Goal: Check status: Check status

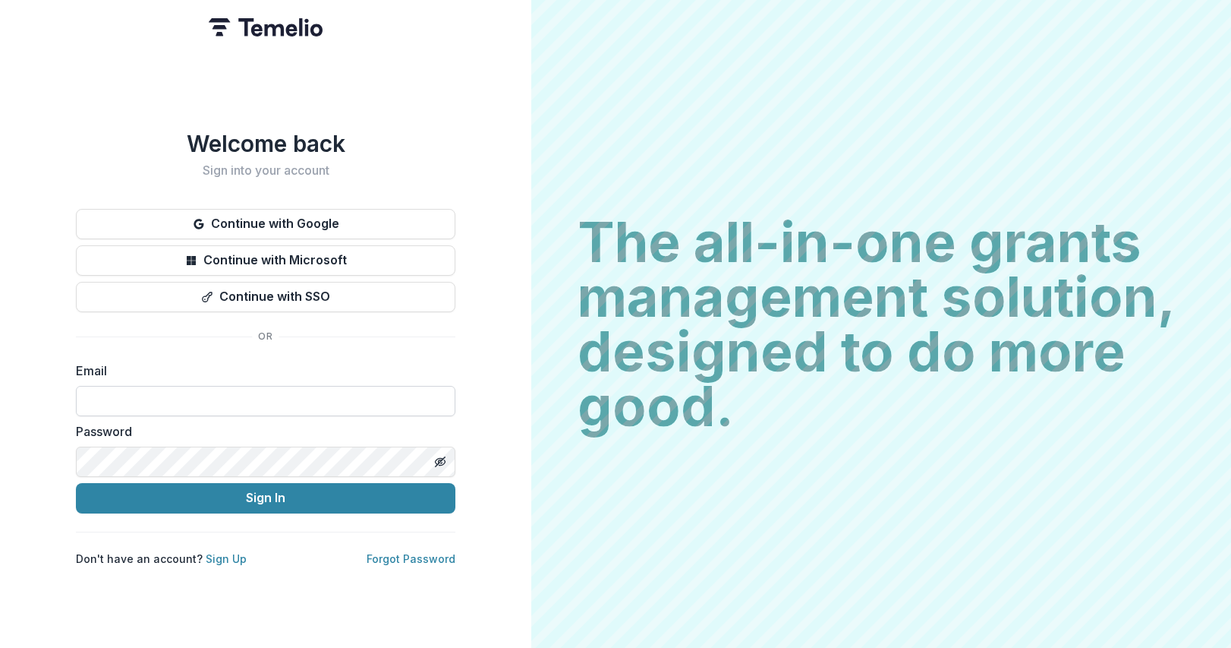
click at [169, 393] on input at bounding box center [266, 401] width 380 height 30
type input "**********"
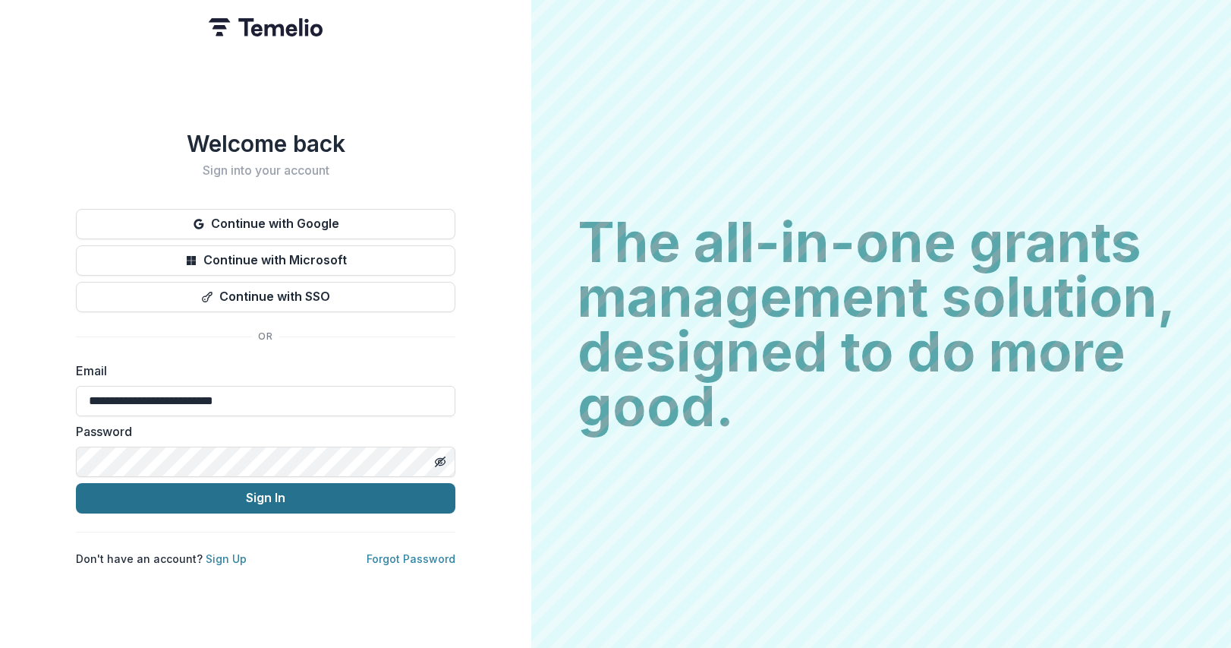
click at [198, 501] on button "Sign In" at bounding box center [266, 498] width 380 height 30
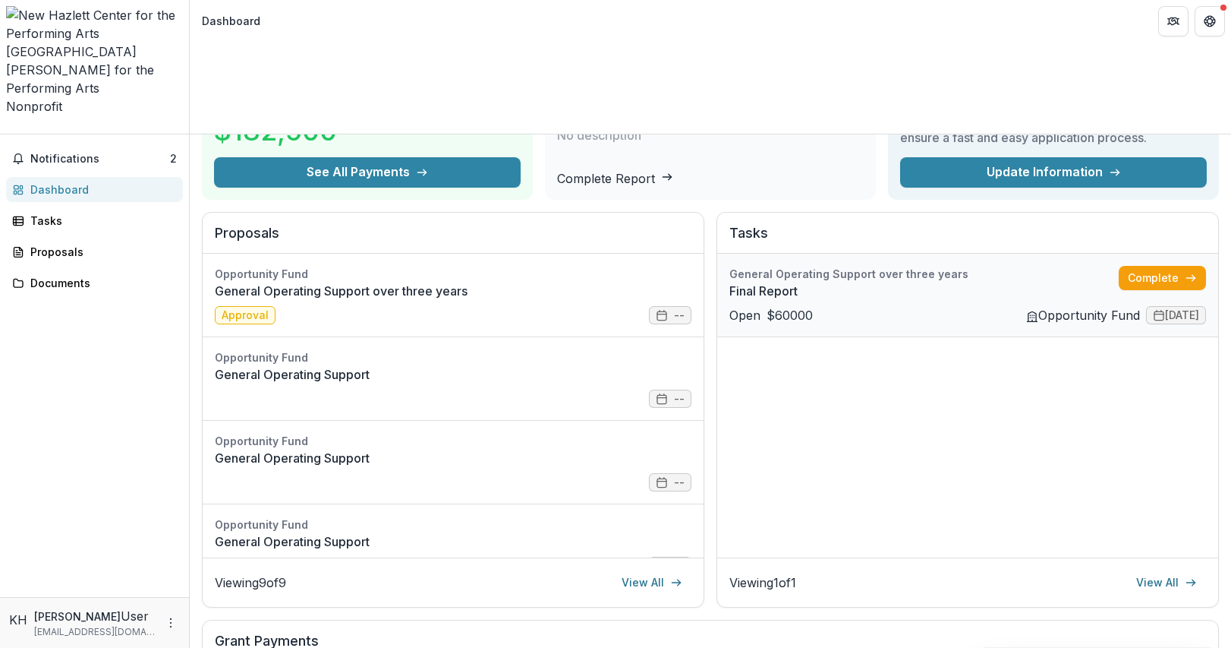
scroll to position [106, 0]
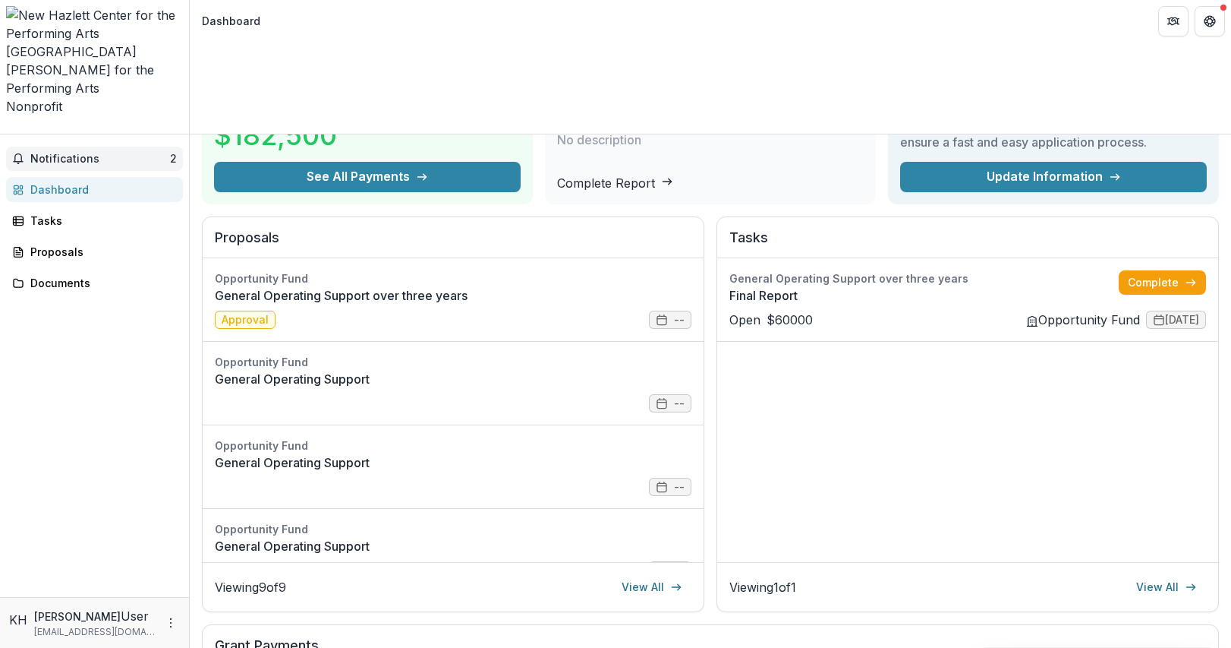
click at [106, 153] on span "Notifications" at bounding box center [100, 159] width 140 height 13
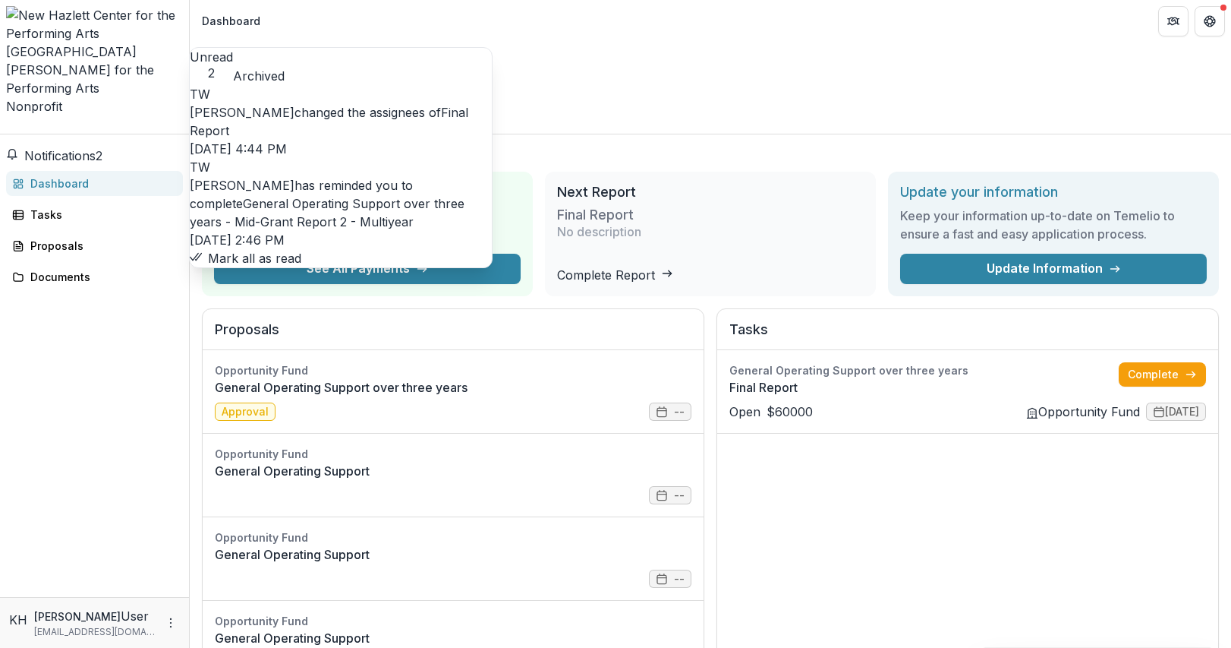
scroll to position [0, 0]
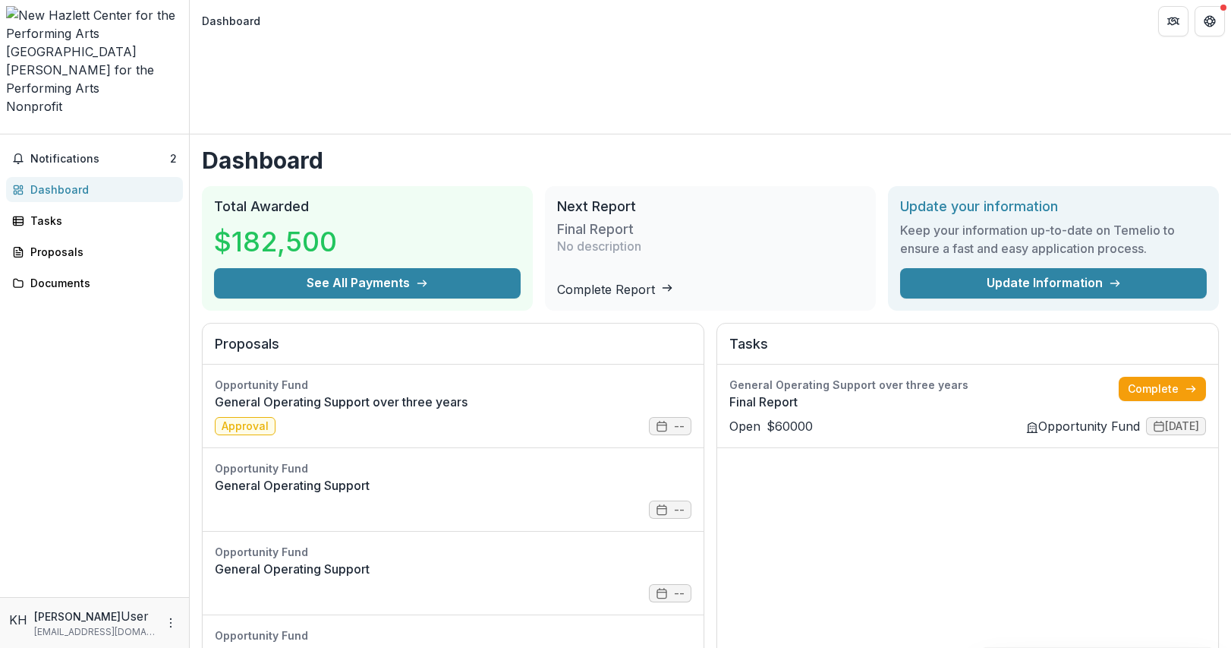
click at [58, 410] on div "Notifications 2 Unread 2 Archived TW [PERSON_NAME] changed the assignees of Fin…" at bounding box center [94, 365] width 189 height 462
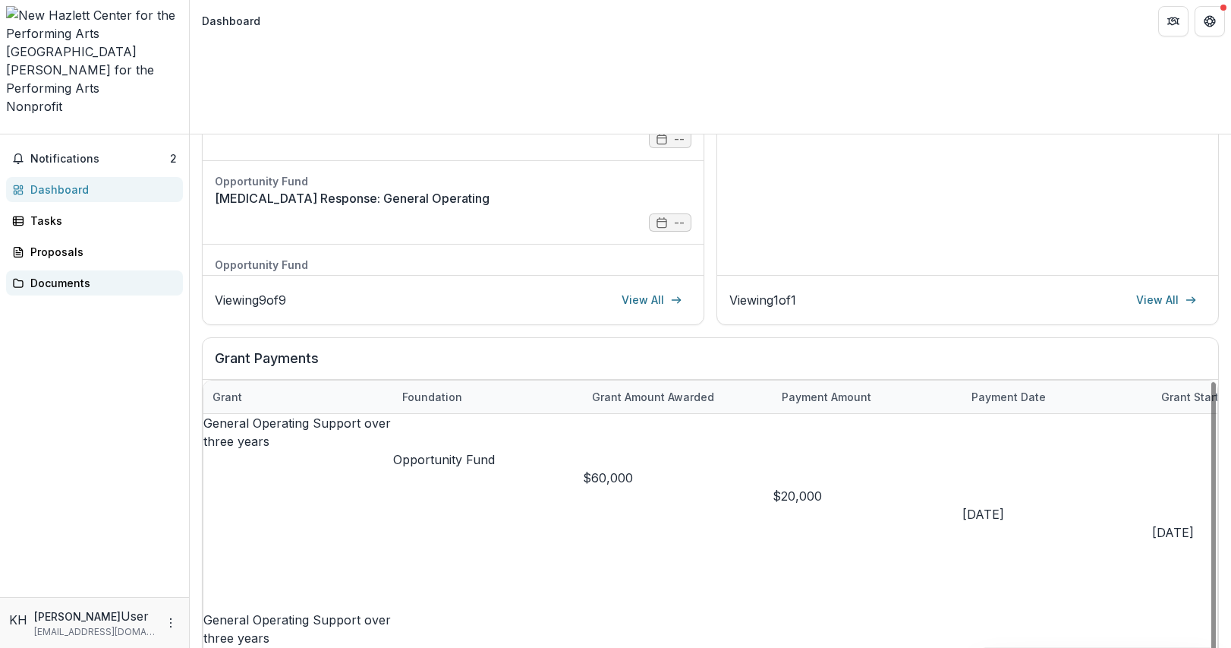
click at [75, 275] on div "Documents" at bounding box center [100, 283] width 140 height 16
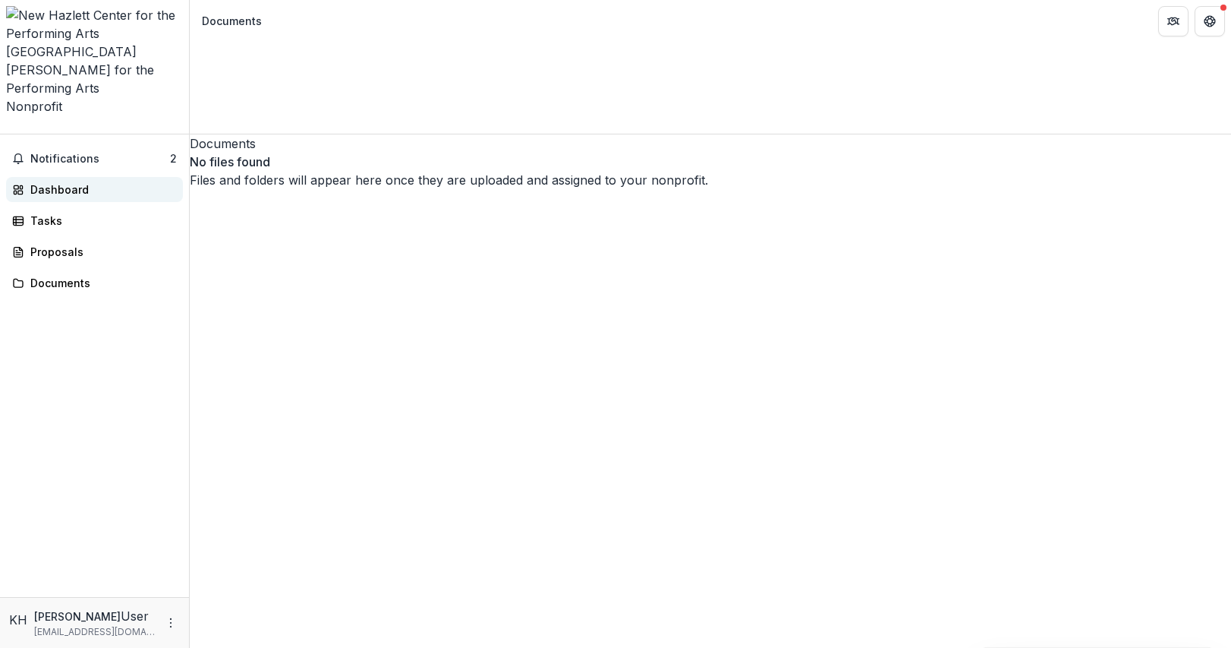
click at [59, 181] on div "Dashboard" at bounding box center [100, 189] width 140 height 16
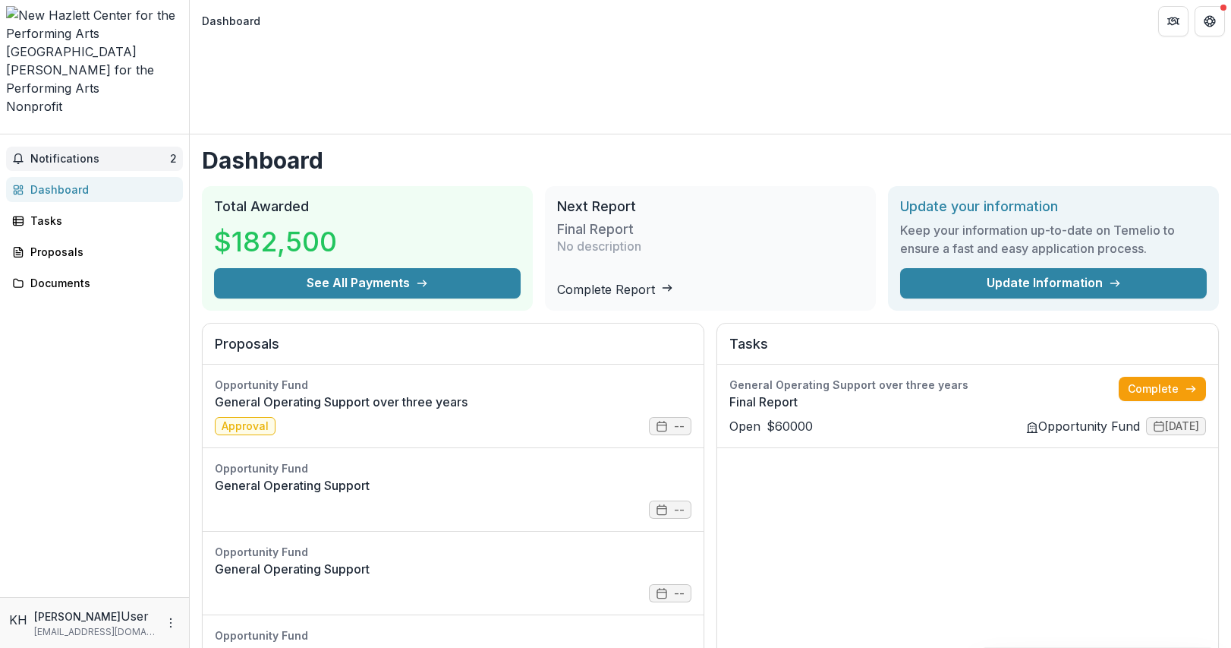
click at [50, 153] on span "Notifications" at bounding box center [100, 159] width 140 height 13
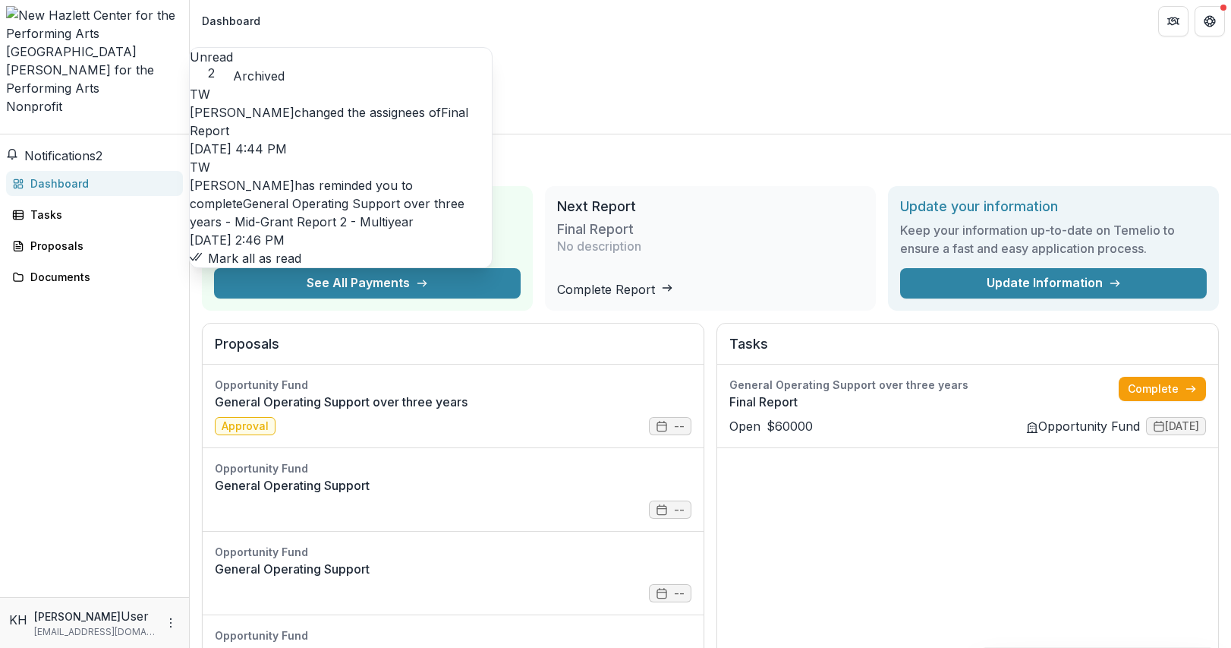
click at [353, 204] on link "General Operating Support over three years - Mid-Grant Report 2 - Multiyear" at bounding box center [327, 212] width 275 height 33
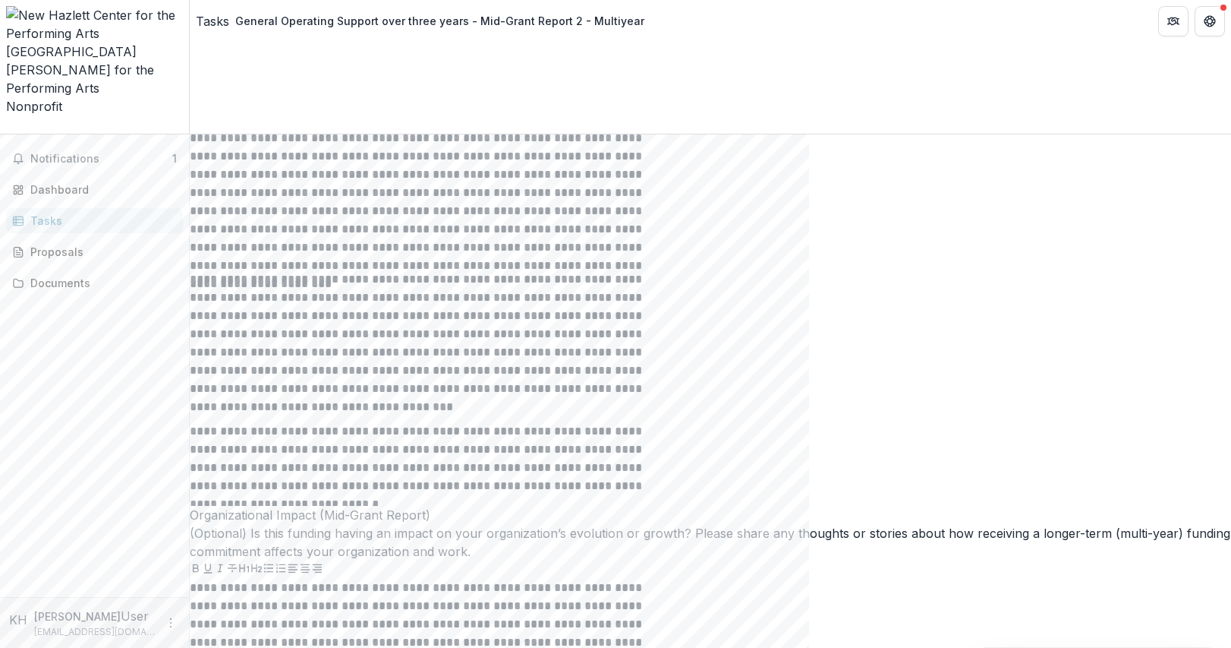
scroll to position [3173, 0]
